Goal: Transaction & Acquisition: Subscribe to service/newsletter

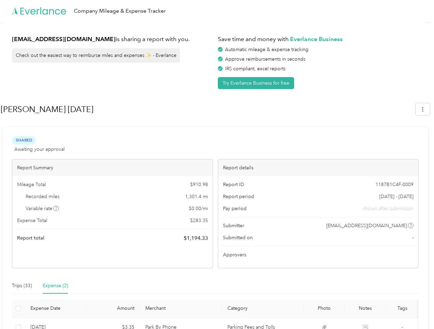
click at [218, 164] on div "Report details" at bounding box center [318, 167] width 201 height 17
click at [217, 11] on div "Company Mileage & Expense Tracker" at bounding box center [215, 11] width 431 height 22
click at [257, 83] on button "Try Everlance Business for free" at bounding box center [256, 83] width 76 height 12
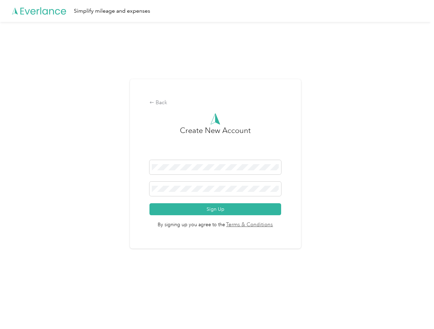
click at [208, 109] on div "Back Create New Account Sign Up By signing up you agree to the Terms & Conditio…" at bounding box center [215, 163] width 171 height 169
click at [426, 109] on div "Back Create New Account Sign Up By signing up you agree to the Terms & Conditio…" at bounding box center [215, 166] width 431 height 289
click at [56, 208] on div "Back Create New Account Sign Up By signing up you agree to the Terms & Conditio…" at bounding box center [215, 166] width 431 height 289
click at [270, 225] on link "Terms & Conditions" at bounding box center [249, 225] width 48 height 8
click at [22, 285] on div "Back Create New Account Sign Up By signing up you agree to the Terms & Conditio…" at bounding box center [215, 166] width 431 height 289
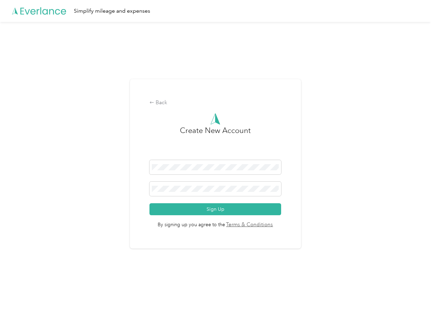
click at [55, 285] on div "Back Create New Account Sign Up By signing up you agree to the Terms & Conditio…" at bounding box center [215, 166] width 431 height 289
click at [17, 308] on div "Back Create New Account Sign Up By signing up you agree to the Terms & Conditio…" at bounding box center [215, 166] width 431 height 289
